Goal: Information Seeking & Learning: Learn about a topic

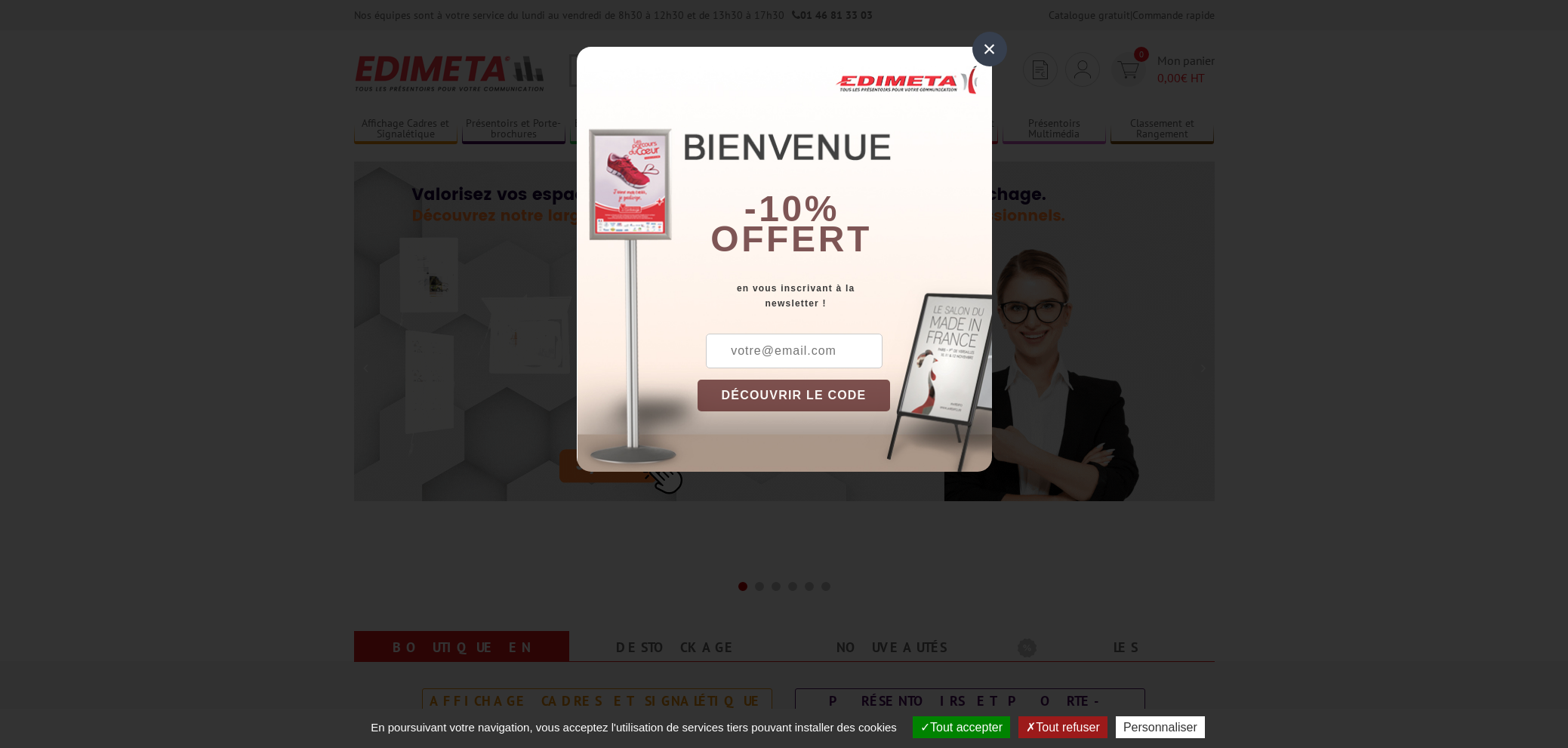
click at [984, 52] on div "×" at bounding box center [990, 49] width 35 height 35
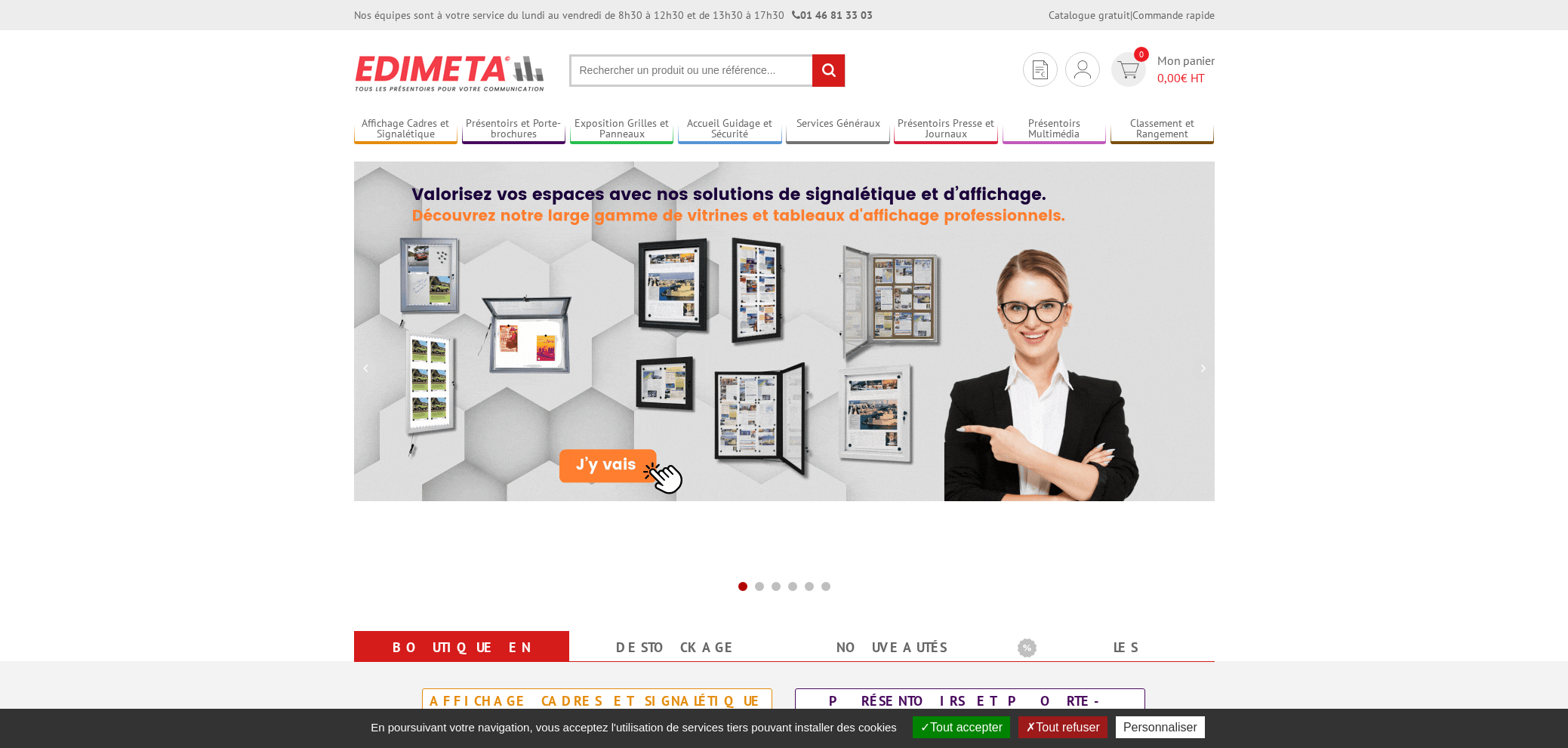
click at [722, 71] on input "text" at bounding box center [707, 71] width 276 height 33
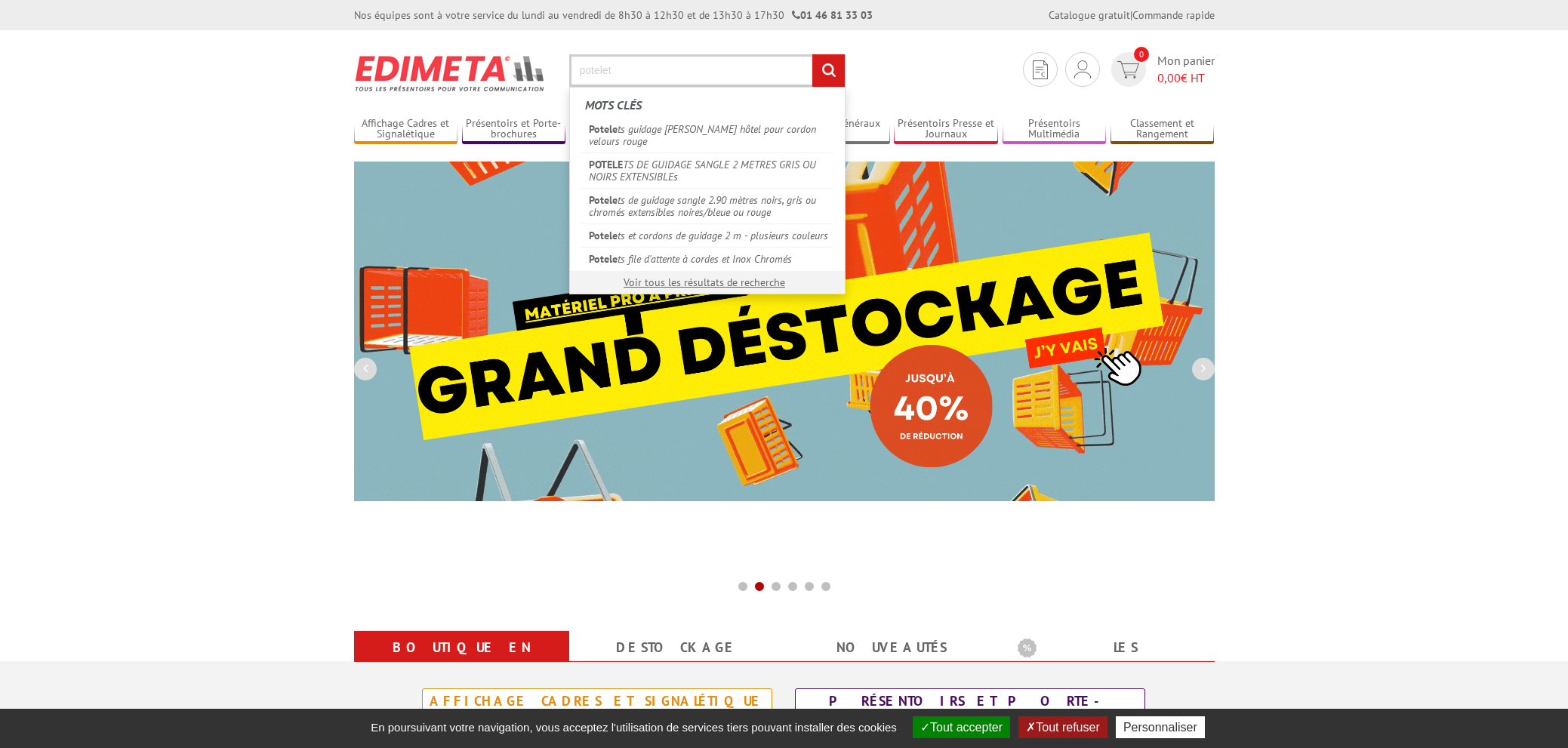
type input "potelet"
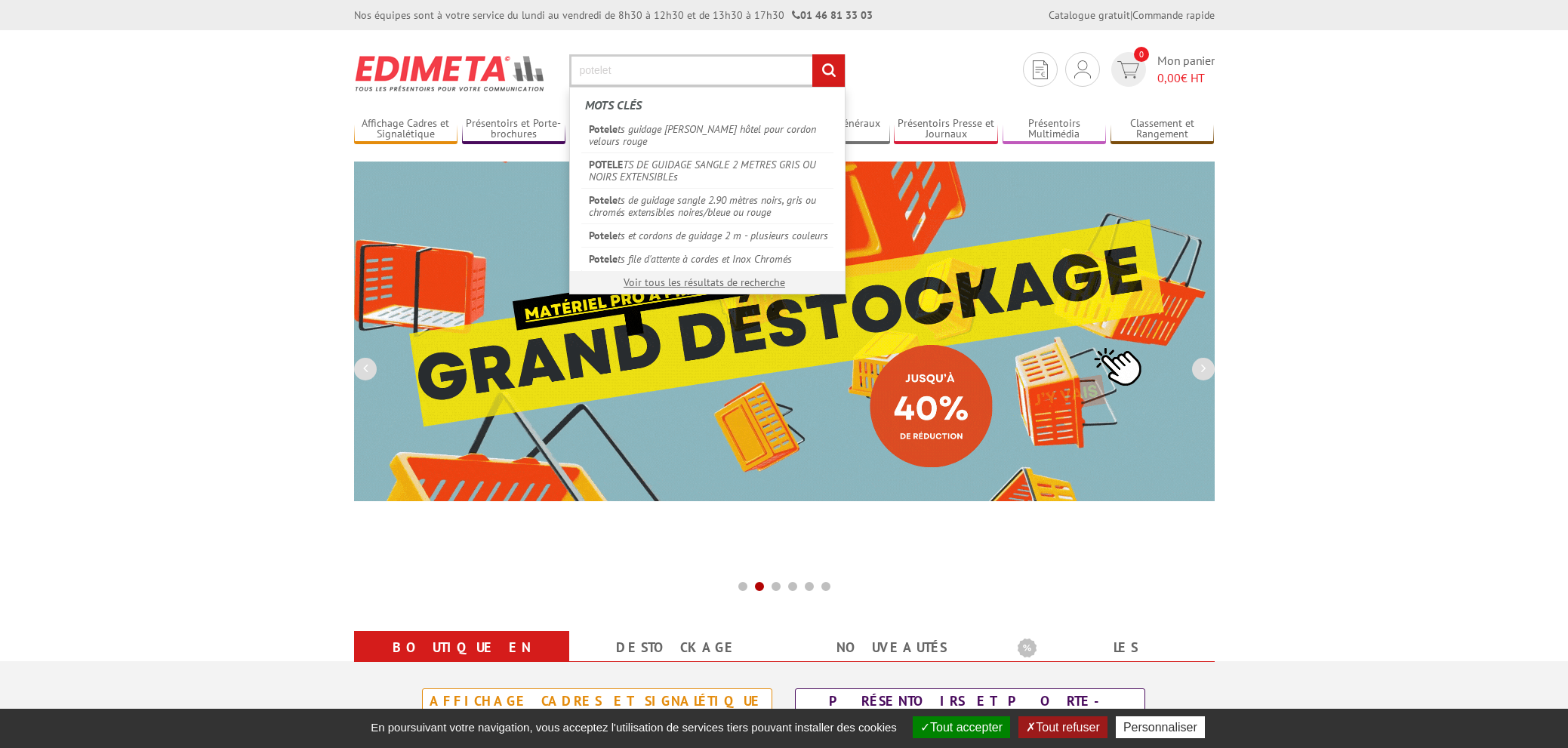
click at [812, 55] on input "rechercher" at bounding box center [829, 71] width 33 height 33
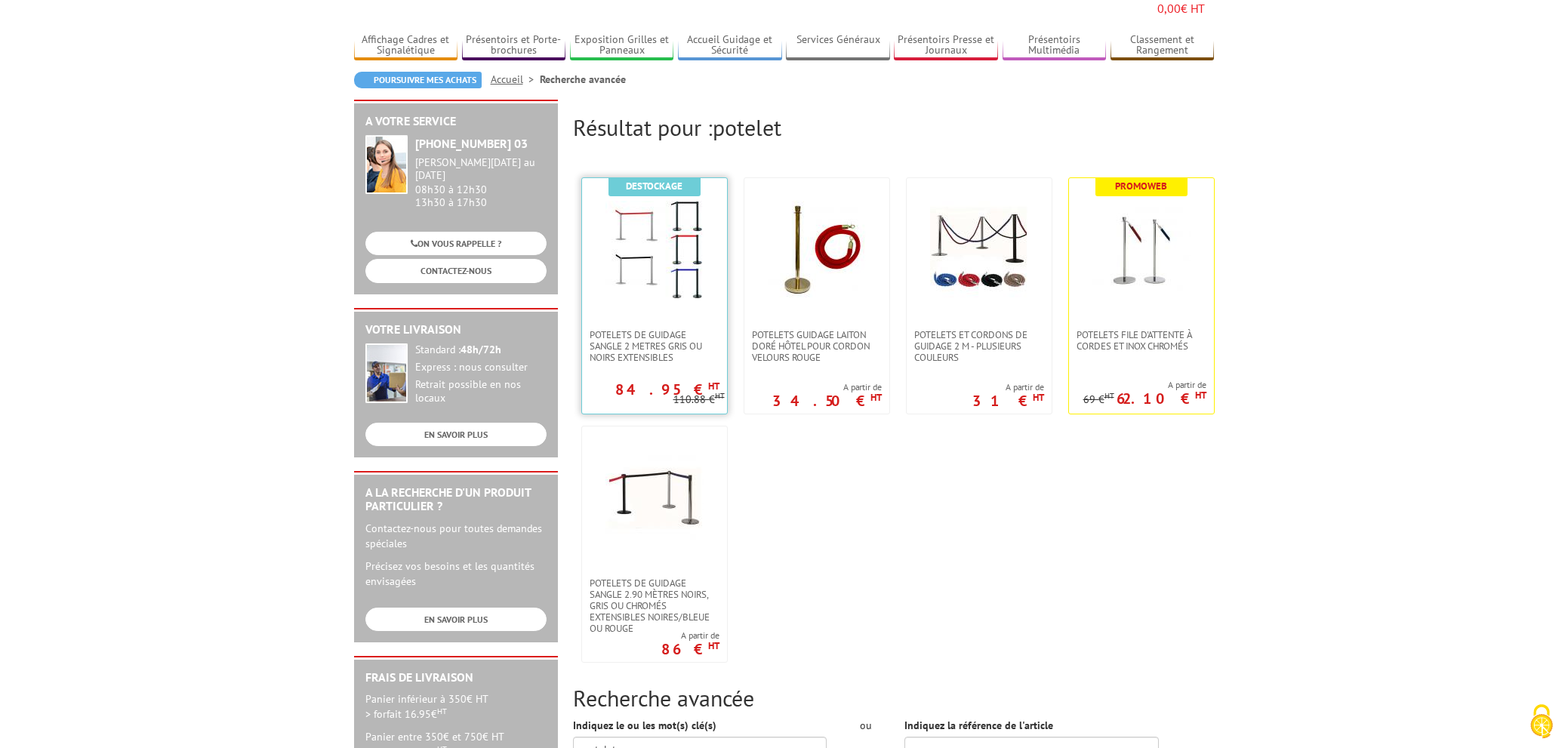
scroll to position [103, 0]
click at [682, 221] on img at bounding box center [654, 250] width 98 height 98
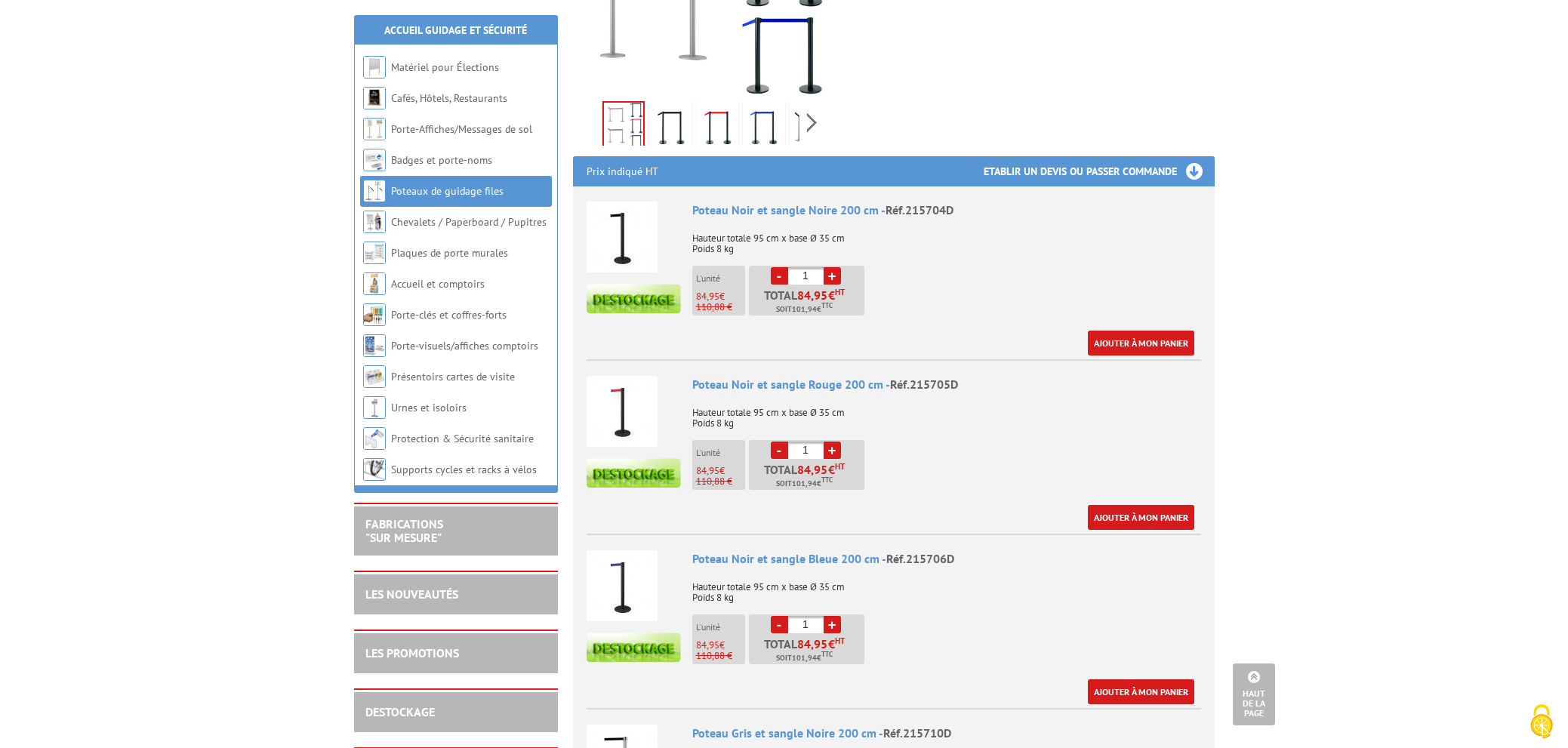
scroll to position [469, 0]
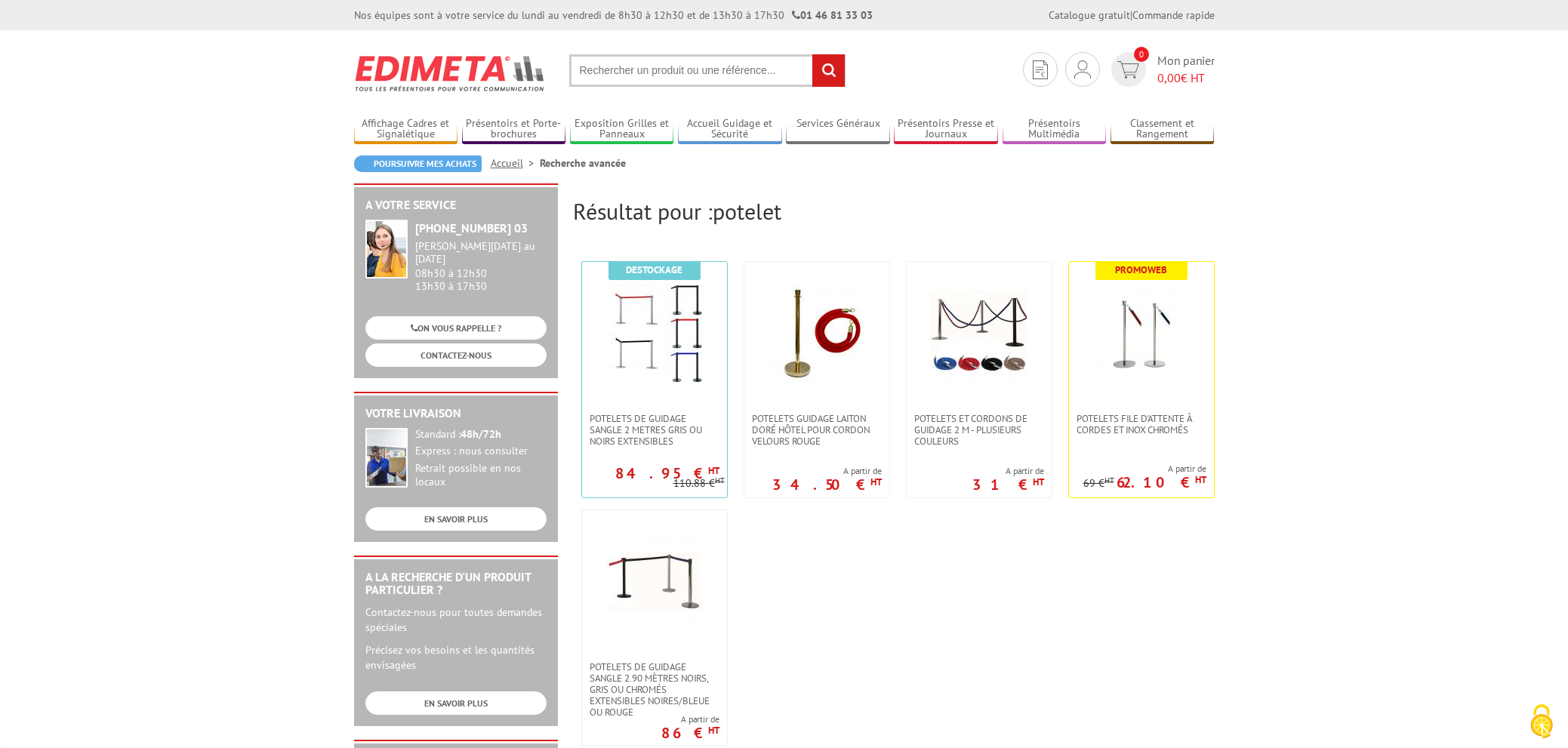
scroll to position [103, 0]
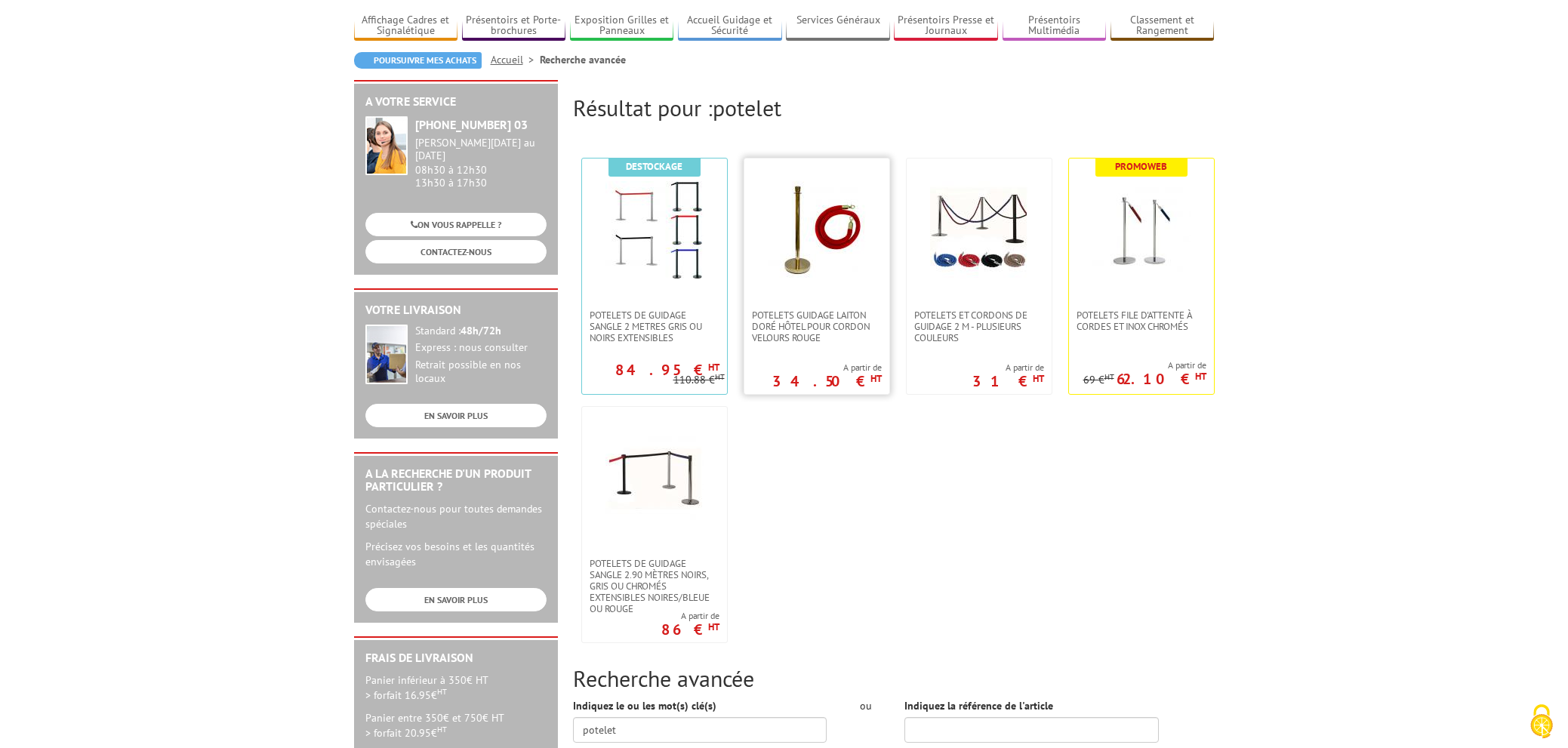
click at [817, 276] on img at bounding box center [816, 229] width 98 height 98
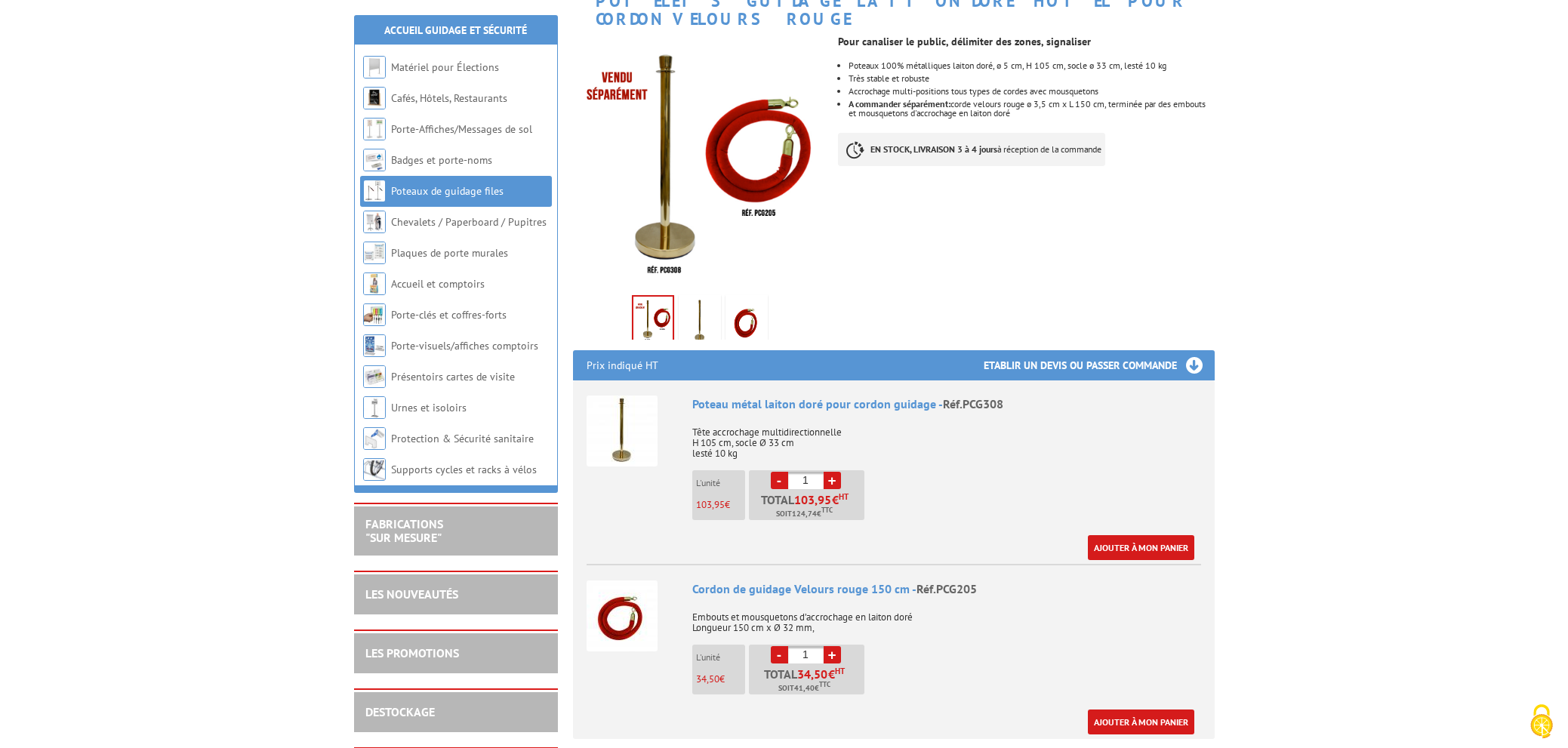
scroll to position [245, 0]
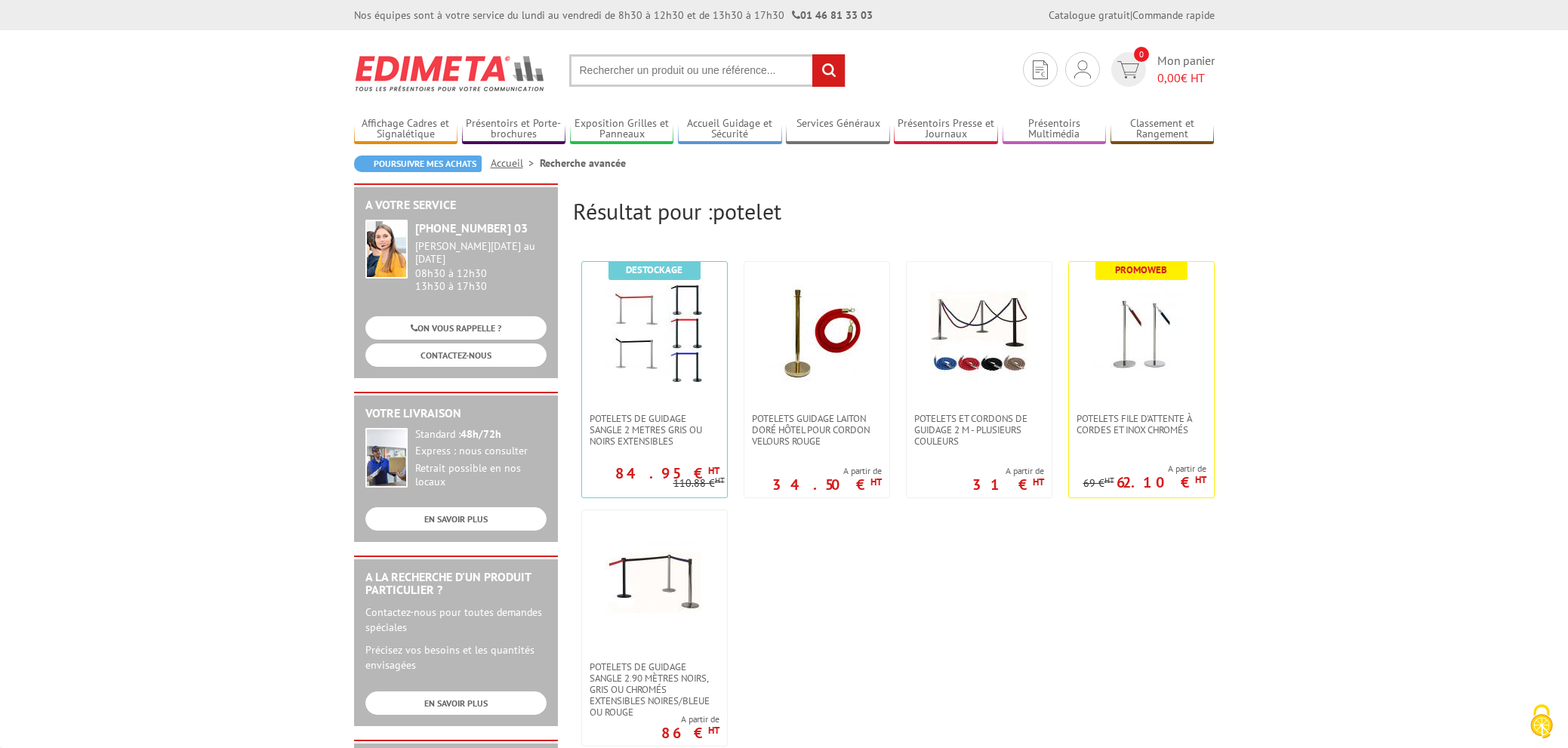
scroll to position [103, 0]
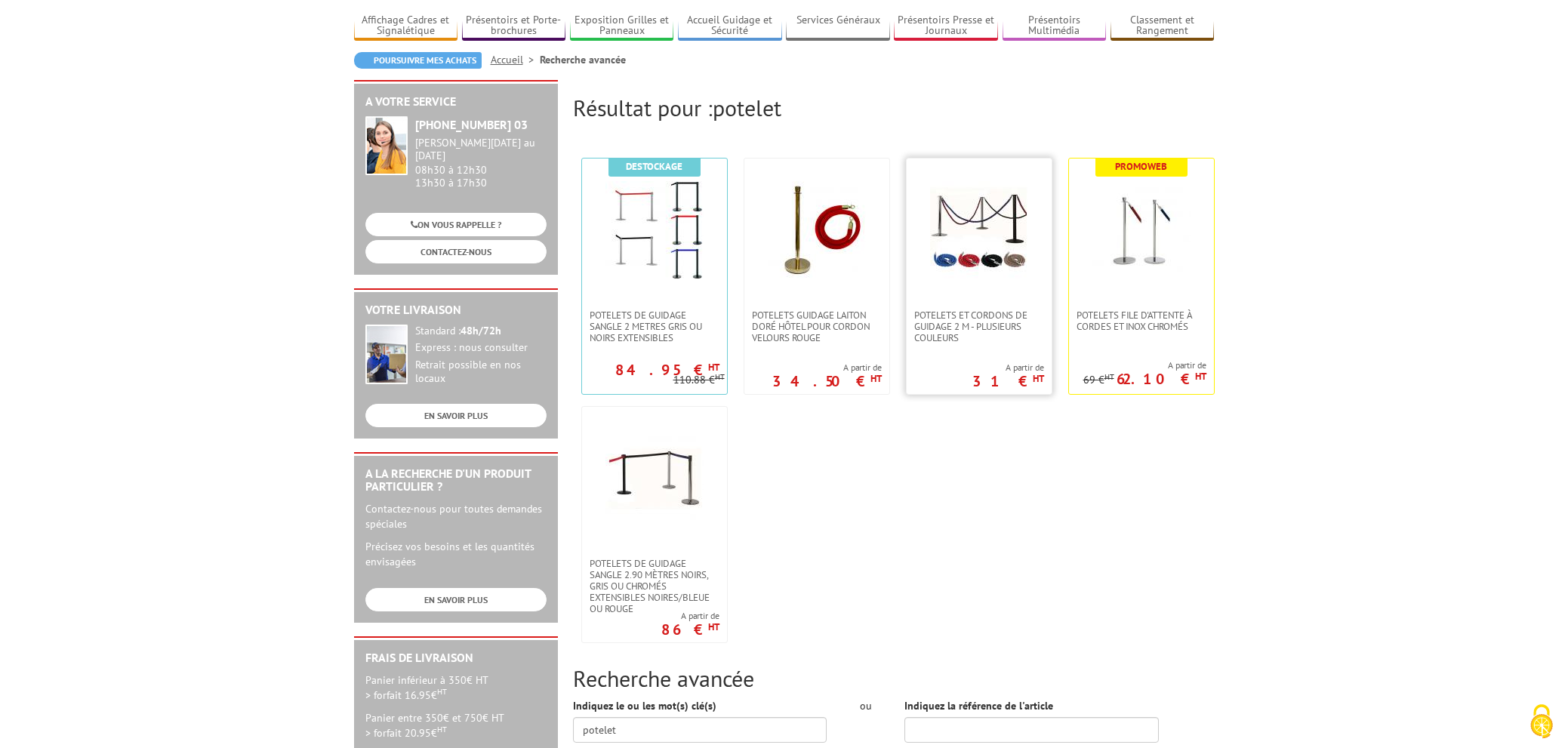
click at [1004, 217] on img at bounding box center [978, 229] width 98 height 98
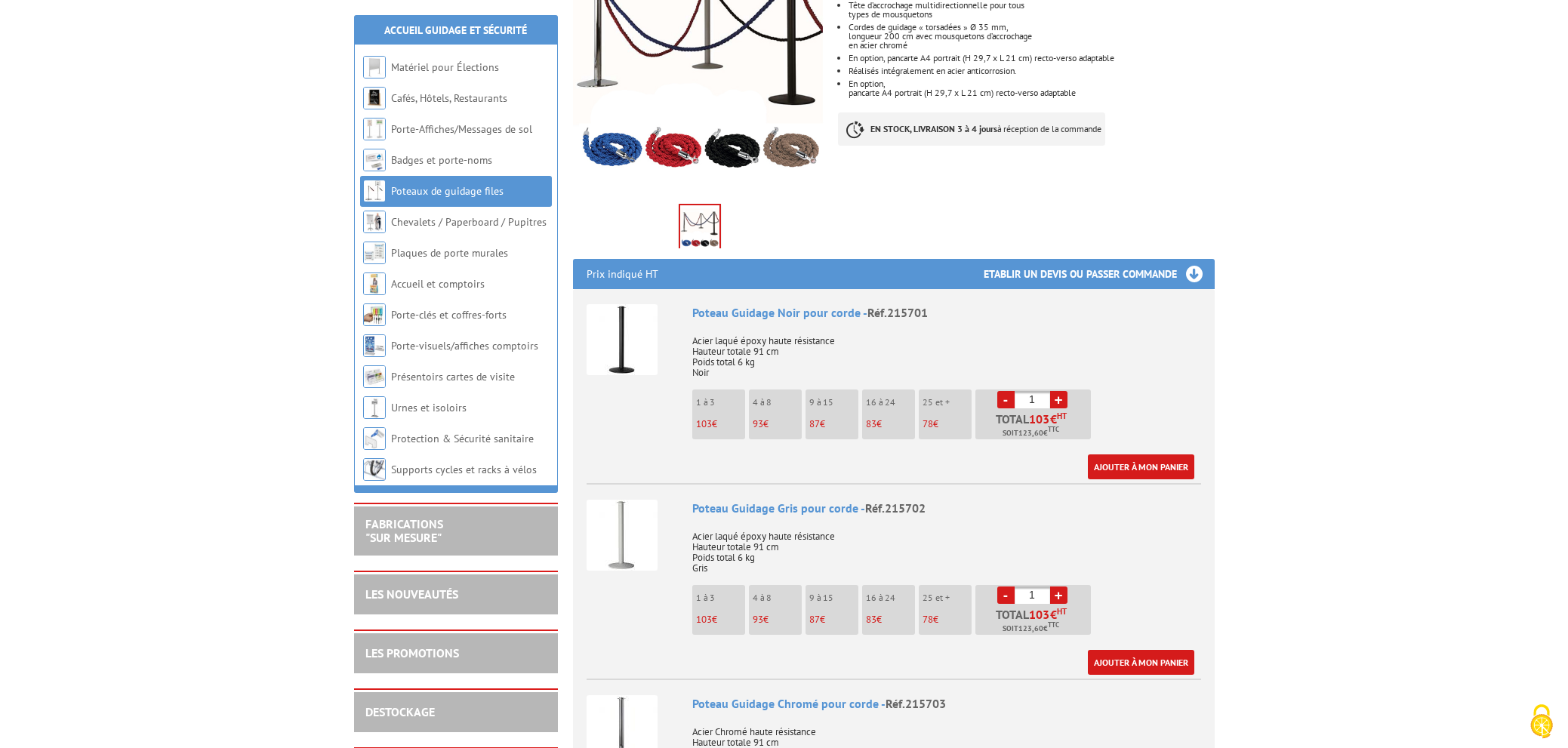
scroll to position [333, 0]
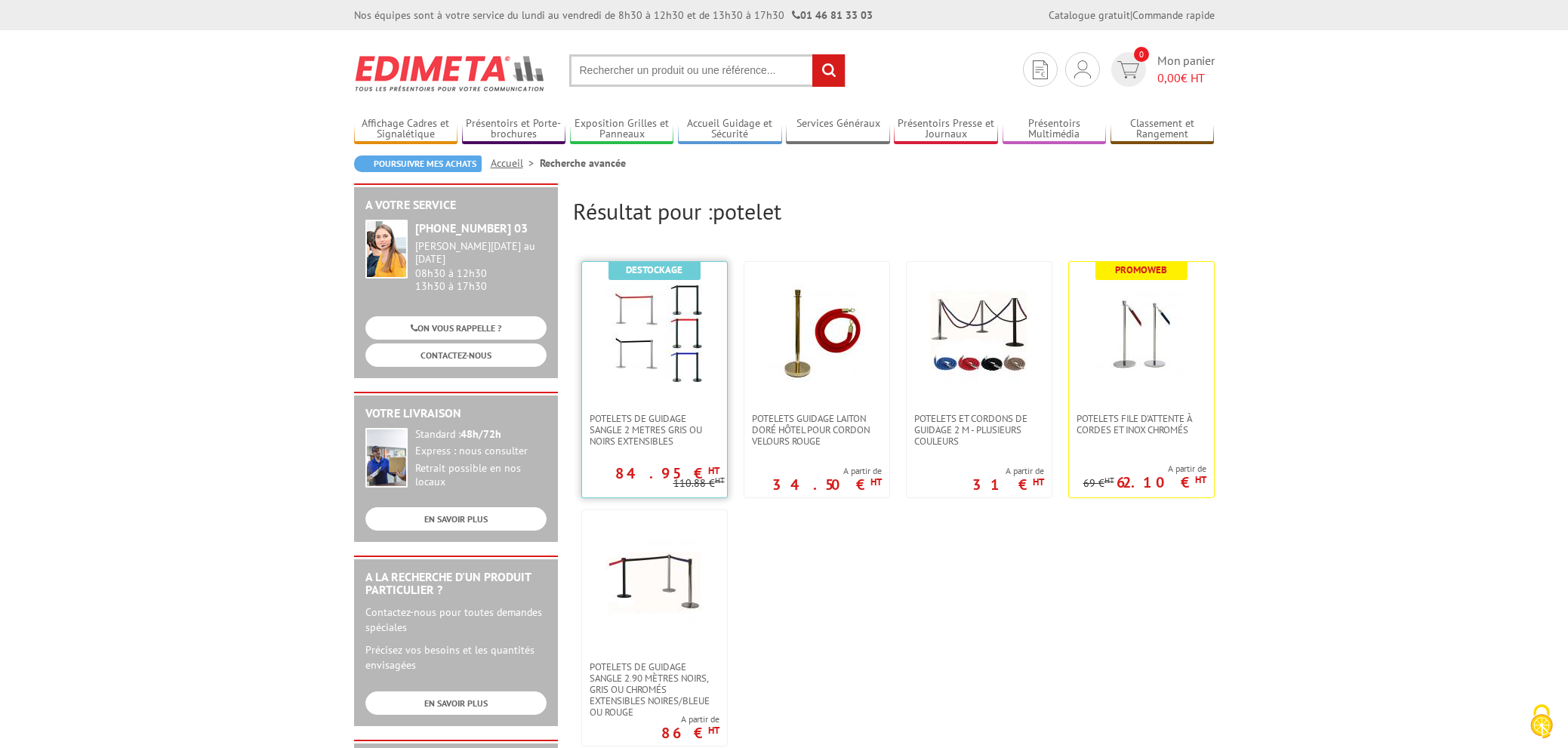
click at [639, 358] on img at bounding box center [654, 333] width 98 height 98
